Goal: Find specific page/section: Find specific page/section

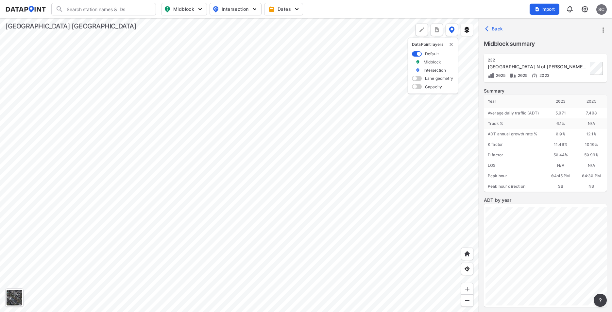
click at [410, 106] on div at bounding box center [239, 164] width 478 height 293
click at [374, 185] on div at bounding box center [239, 164] width 478 height 293
click at [402, 35] on div at bounding box center [239, 164] width 478 height 293
click at [359, 232] on div at bounding box center [239, 164] width 478 height 293
click at [17, 236] on div at bounding box center [239, 164] width 478 height 293
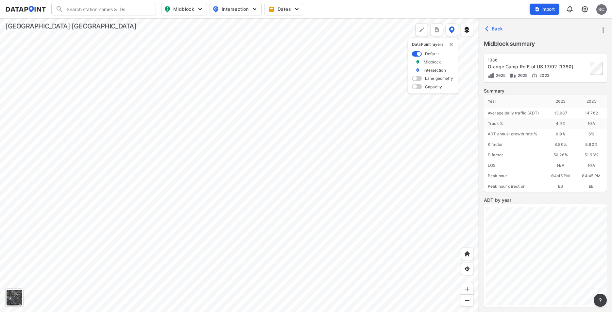
click at [352, 175] on div at bounding box center [239, 164] width 478 height 293
click at [153, 225] on div at bounding box center [239, 164] width 478 height 293
click at [257, 137] on div at bounding box center [239, 164] width 478 height 293
click at [278, 152] on div at bounding box center [239, 164] width 478 height 293
click at [396, 204] on div at bounding box center [239, 164] width 478 height 293
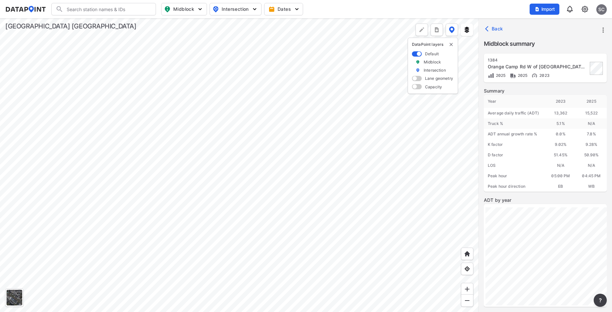
click at [447, 204] on div at bounding box center [239, 164] width 478 height 293
click at [418, 260] on div at bounding box center [239, 164] width 478 height 293
click at [425, 150] on div at bounding box center [239, 164] width 478 height 293
click at [434, 195] on div at bounding box center [239, 164] width 478 height 293
click at [433, 150] on div at bounding box center [239, 164] width 478 height 293
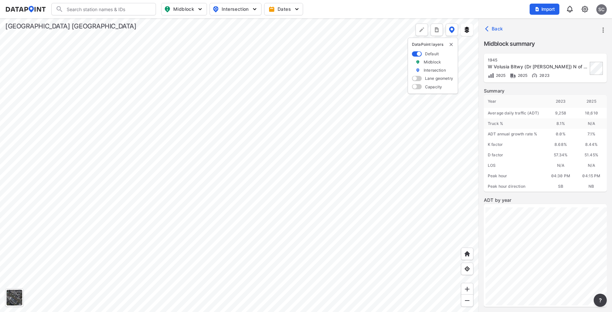
click at [337, 86] on div at bounding box center [239, 164] width 478 height 293
click at [295, 119] on div at bounding box center [239, 164] width 478 height 293
click at [298, 190] on div at bounding box center [239, 164] width 478 height 293
click at [337, 187] on div at bounding box center [239, 164] width 478 height 293
click at [305, 168] on div at bounding box center [239, 164] width 478 height 293
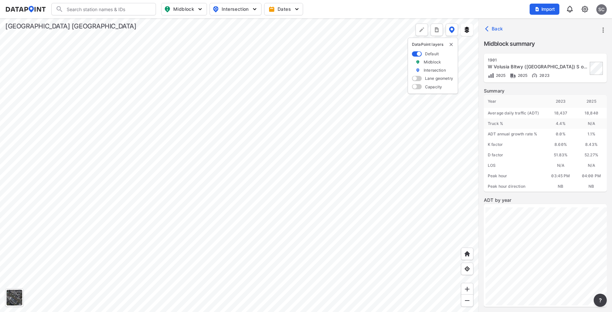
click at [266, 219] on div at bounding box center [239, 164] width 478 height 293
click at [264, 265] on div at bounding box center [239, 164] width 478 height 293
click at [315, 232] on div at bounding box center [239, 164] width 478 height 293
click at [313, 222] on div at bounding box center [239, 164] width 478 height 293
click at [319, 80] on div at bounding box center [239, 164] width 478 height 293
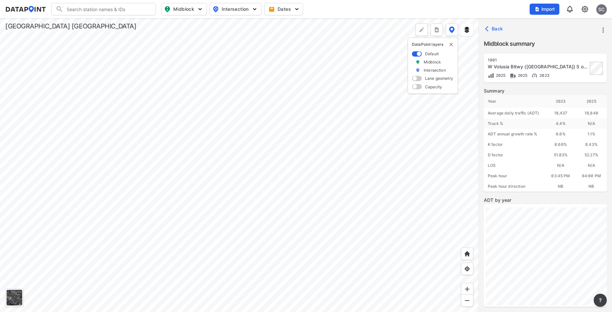
click at [310, 284] on div at bounding box center [239, 164] width 478 height 293
click at [337, 23] on div at bounding box center [239, 164] width 478 height 293
click at [323, 149] on div at bounding box center [239, 164] width 478 height 293
click at [321, 162] on div at bounding box center [239, 164] width 478 height 293
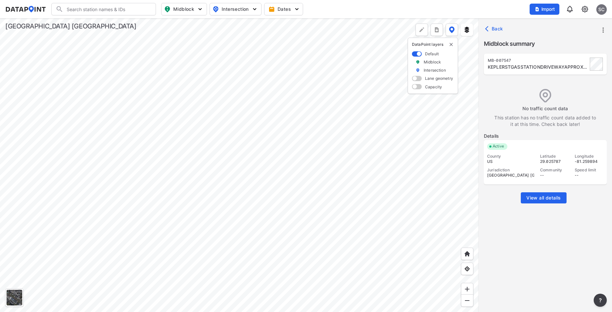
click at [322, 146] on div at bounding box center [239, 164] width 478 height 293
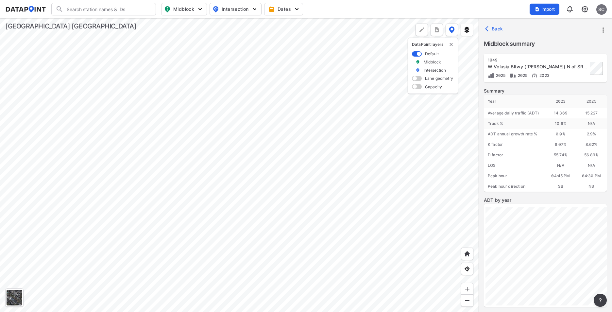
click at [324, 177] on div at bounding box center [239, 164] width 478 height 293
click at [356, 67] on div at bounding box center [239, 164] width 478 height 293
click at [352, 93] on div at bounding box center [239, 164] width 478 height 293
click at [336, 166] on div at bounding box center [239, 164] width 478 height 293
click at [340, 136] on div at bounding box center [239, 164] width 478 height 293
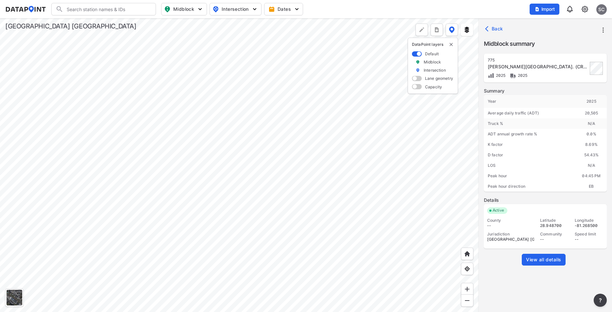
click at [287, 195] on div at bounding box center [239, 164] width 478 height 293
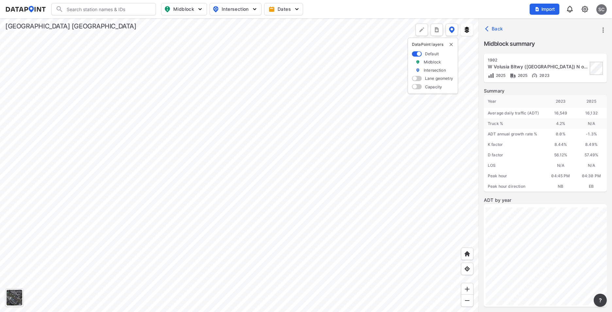
click at [289, 291] on div at bounding box center [239, 164] width 478 height 293
click at [304, 204] on div at bounding box center [239, 164] width 478 height 293
click at [244, 229] on div at bounding box center [239, 164] width 478 height 293
click at [286, 231] on div at bounding box center [239, 164] width 478 height 293
click at [300, 231] on div at bounding box center [239, 164] width 478 height 293
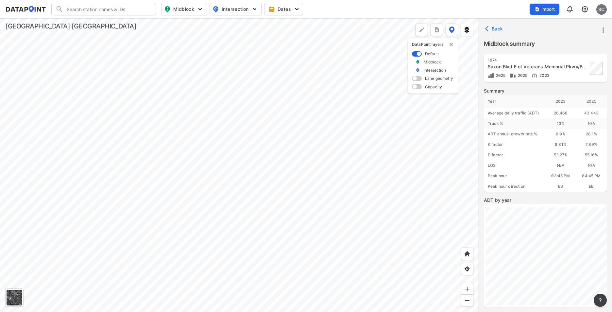
click at [316, 231] on div at bounding box center [239, 164] width 478 height 293
click at [349, 230] on div at bounding box center [239, 164] width 478 height 293
click at [370, 233] on div at bounding box center [239, 164] width 478 height 293
click at [346, 232] on div at bounding box center [239, 164] width 478 height 293
click at [370, 232] on div at bounding box center [239, 164] width 478 height 293
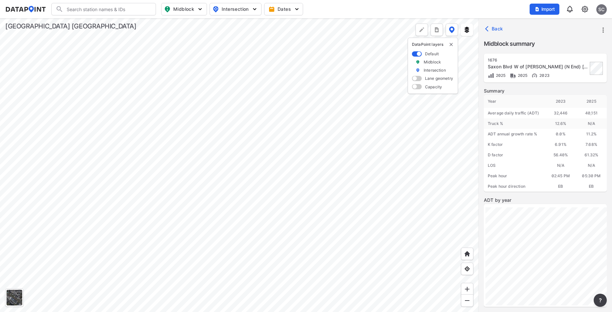
click at [319, 230] on div at bounding box center [239, 164] width 478 height 293
click at [368, 232] on div at bounding box center [239, 164] width 478 height 293
click at [380, 237] on div at bounding box center [239, 164] width 478 height 293
click at [383, 238] on div at bounding box center [239, 164] width 478 height 293
click at [316, 232] on div at bounding box center [239, 164] width 478 height 293
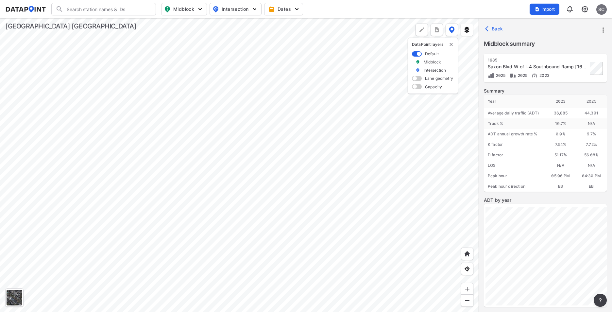
click at [382, 236] on div at bounding box center [239, 164] width 478 height 293
click at [348, 144] on div at bounding box center [239, 164] width 478 height 293
click at [395, 187] on div at bounding box center [239, 164] width 478 height 293
click at [426, 226] on div at bounding box center [239, 164] width 478 height 293
click at [351, 161] on div at bounding box center [239, 164] width 478 height 293
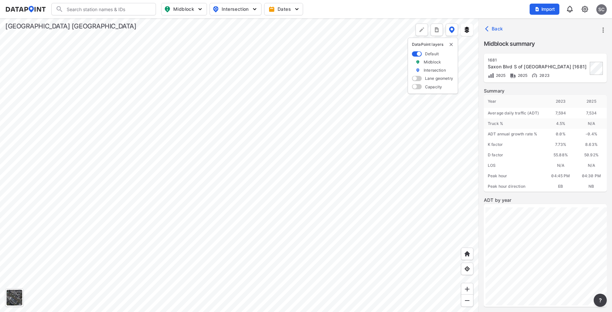
click at [361, 238] on div at bounding box center [239, 164] width 478 height 293
click at [363, 153] on div at bounding box center [239, 164] width 478 height 293
click at [336, 192] on div at bounding box center [239, 164] width 478 height 293
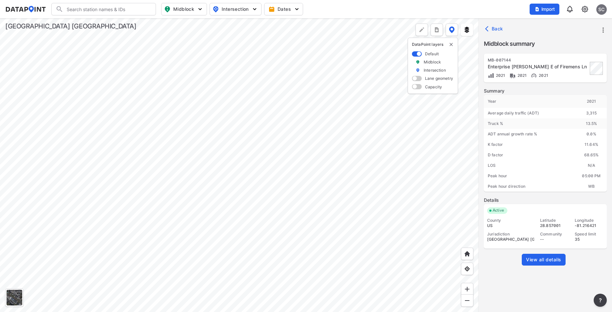
click at [306, 190] on div at bounding box center [239, 164] width 478 height 293
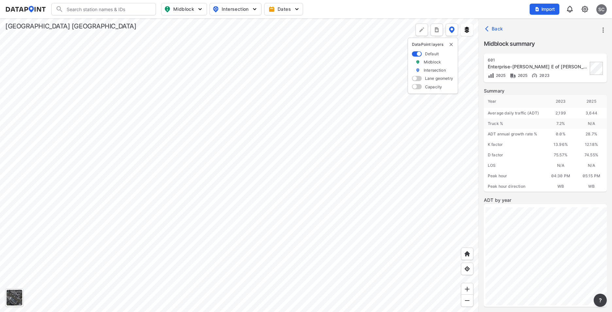
click at [114, 124] on div at bounding box center [239, 164] width 478 height 293
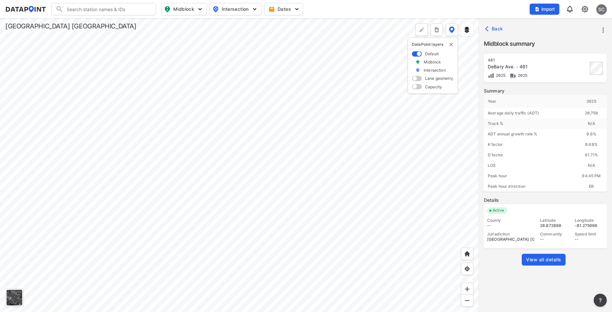
click at [91, 126] on div at bounding box center [239, 164] width 478 height 293
click at [111, 124] on div at bounding box center [239, 164] width 478 height 293
click at [82, 127] on div at bounding box center [239, 164] width 478 height 293
